Goal: Find specific page/section: Find specific page/section

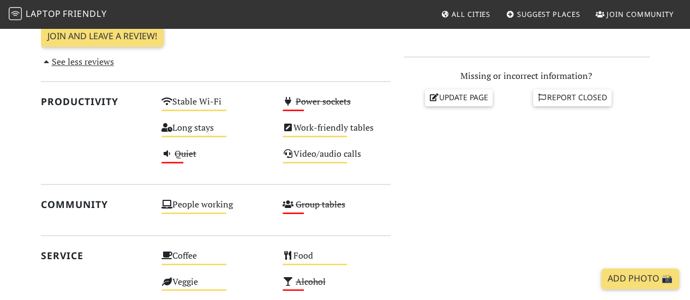
scroll to position [436, 0]
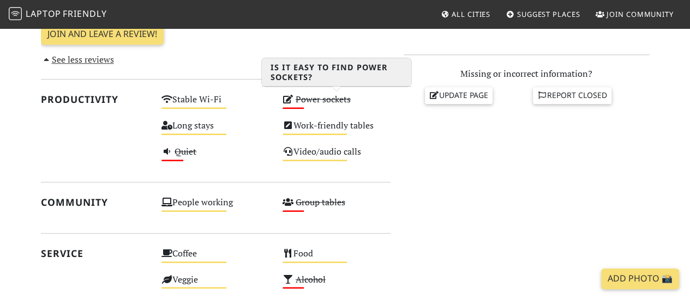
click at [328, 103] on s "Power sockets" at bounding box center [322, 99] width 55 height 12
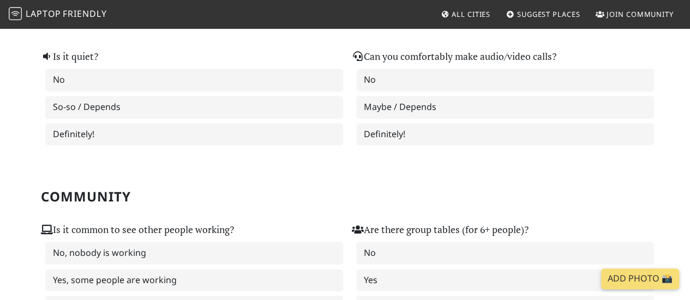
scroll to position [382, 0]
